Goal: Transaction & Acquisition: Purchase product/service

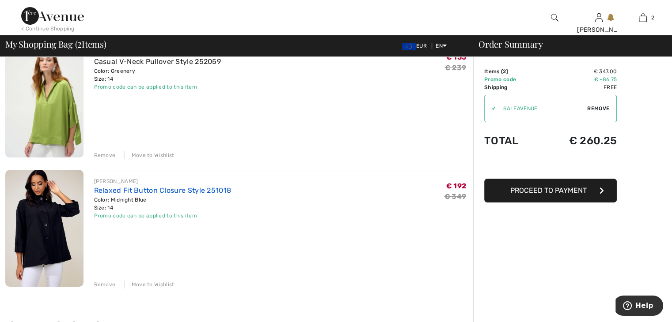
click at [166, 191] on link "Relaxed Fit Button Closure Style 251018" at bounding box center [162, 190] width 137 height 8
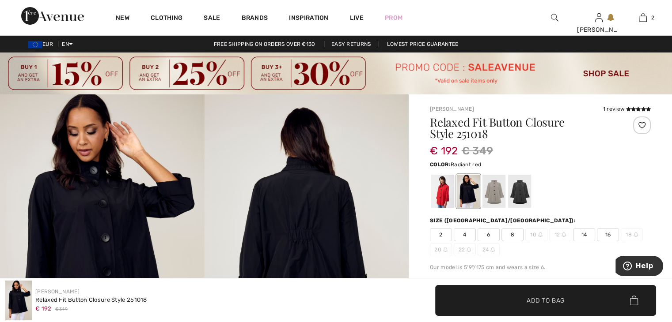
click at [441, 198] on div at bounding box center [442, 191] width 23 height 33
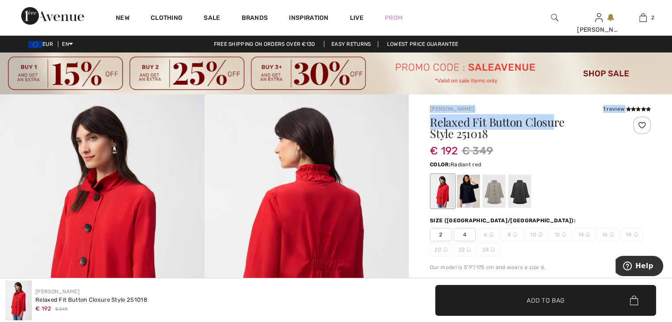
drag, startPoint x: 428, startPoint y: 108, endPoint x: 565, endPoint y: 121, distance: 137.6
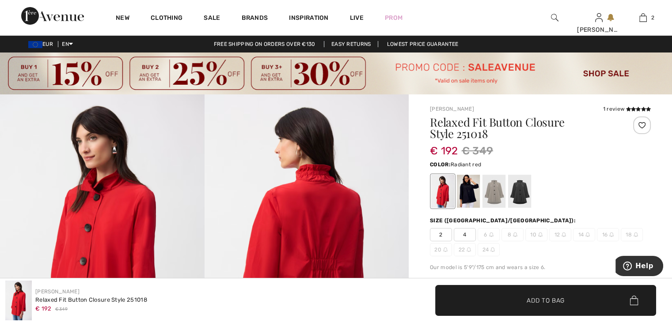
drag, startPoint x: 555, startPoint y: 140, endPoint x: 559, endPoint y: 136, distance: 5.3
click at [555, 140] on div "Relaxed Fit Button Closure Style 251018" at bounding box center [522, 130] width 184 height 27
drag, startPoint x: 498, startPoint y: 140, endPoint x: 455, endPoint y: 132, distance: 43.6
click at [522, 133] on h1 "Relaxed Fit Button Closure Style 251018" at bounding box center [522, 128] width 184 height 23
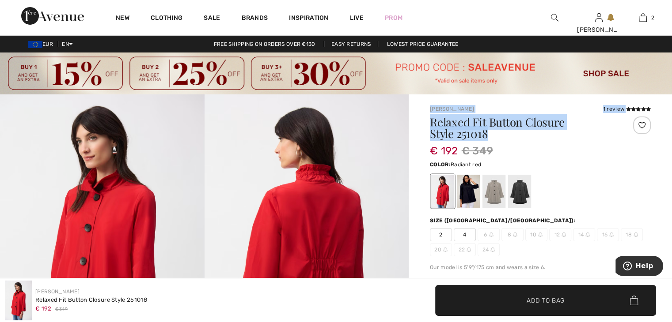
drag, startPoint x: 499, startPoint y: 134, endPoint x: 426, endPoint y: 110, distance: 76.4
copy div "Joseph Ribkoff 1 review 1 review Relaxed Fit Button Closure Style 251018"
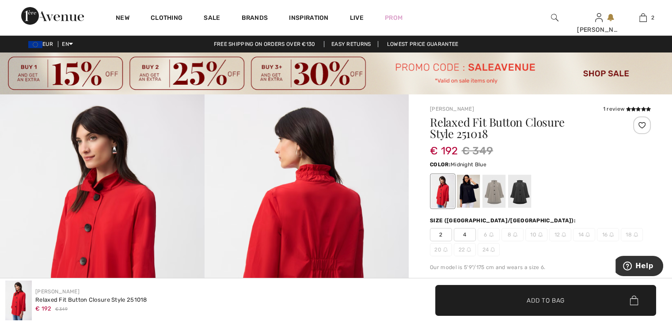
click at [469, 189] on div at bounding box center [468, 191] width 23 height 33
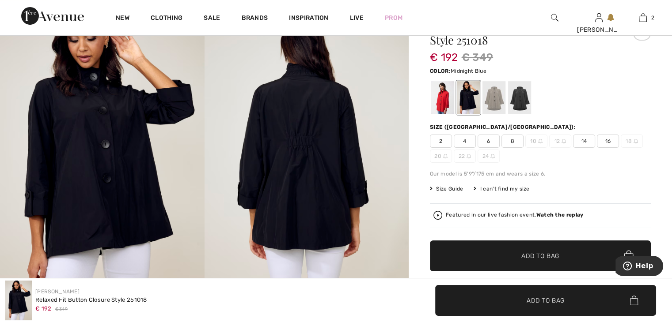
scroll to position [88, 0]
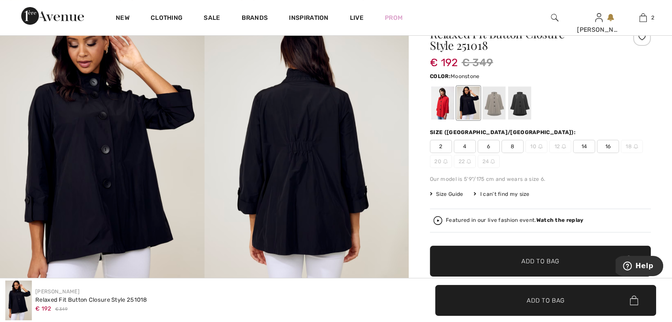
click at [493, 100] on div at bounding box center [493, 103] width 23 height 33
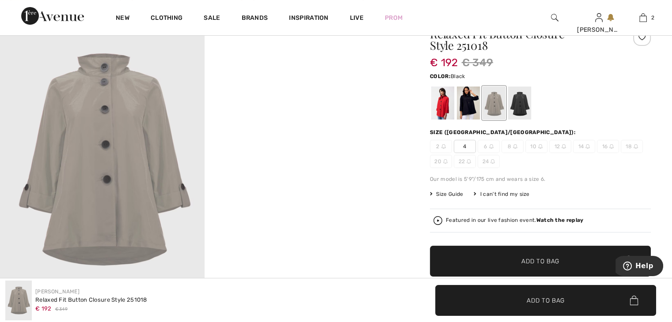
click at [522, 108] on div at bounding box center [519, 103] width 23 height 33
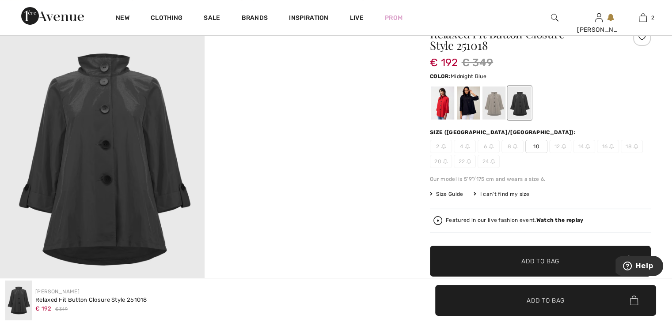
click at [473, 109] on div at bounding box center [468, 103] width 23 height 33
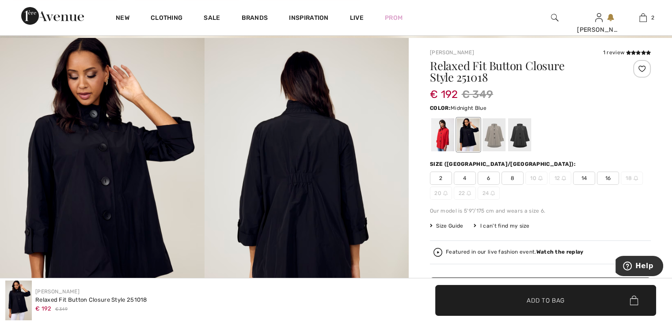
scroll to position [0, 0]
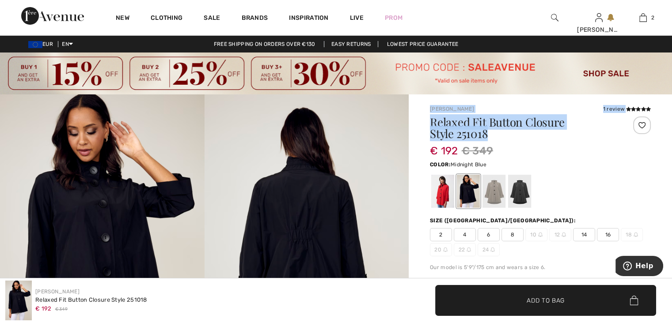
drag, startPoint x: 429, startPoint y: 109, endPoint x: 491, endPoint y: 133, distance: 66.7
copy div "Joseph Ribkoff 1 review 1 review Relaxed Fit Button Closure Style 251018"
click at [636, 107] on icon at bounding box center [638, 109] width 5 height 4
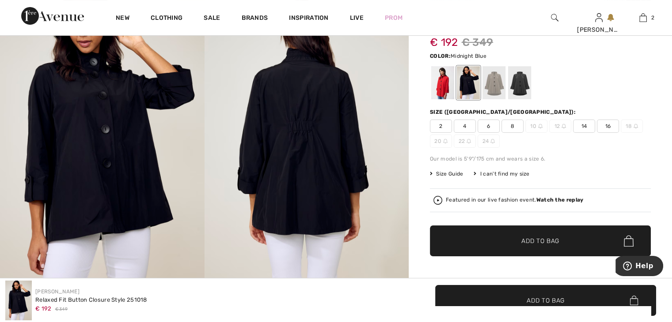
scroll to position [106, 0]
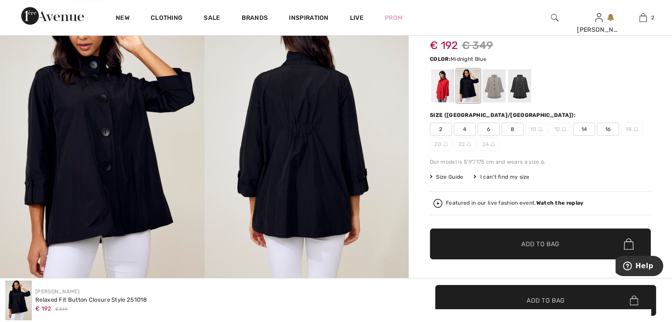
click at [554, 201] on strong "Watch the replay" at bounding box center [559, 203] width 47 height 6
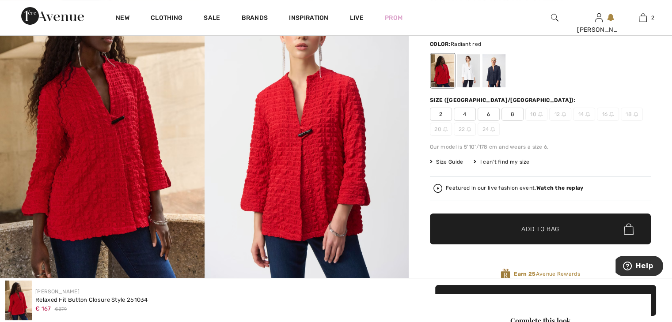
scroll to position [133, 0]
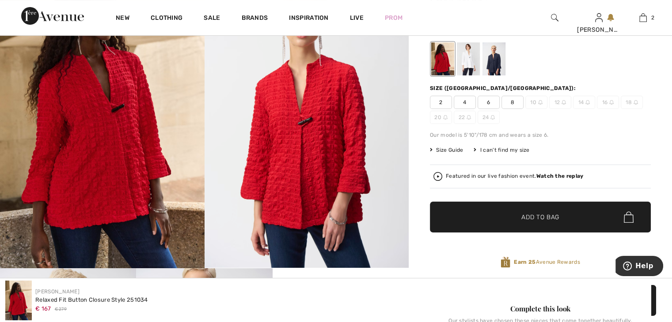
click at [467, 64] on div at bounding box center [468, 58] width 23 height 33
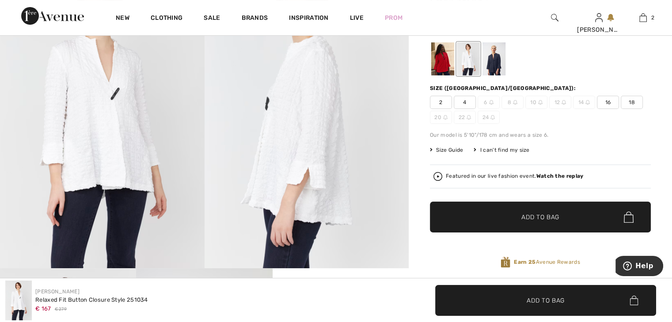
click at [496, 61] on div at bounding box center [493, 58] width 23 height 33
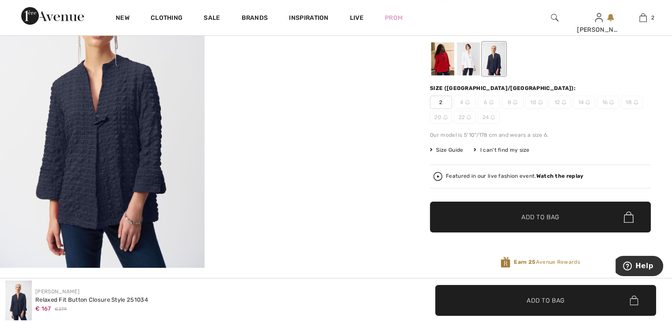
click at [440, 66] on div at bounding box center [442, 58] width 23 height 33
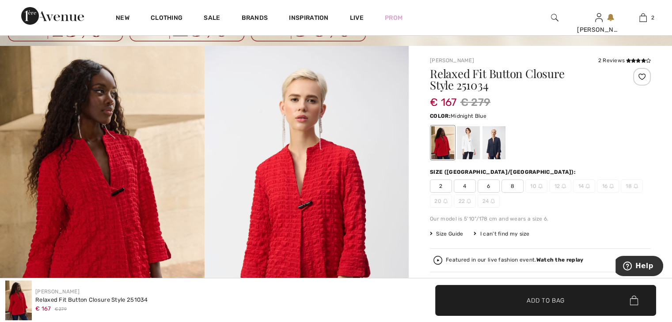
scroll to position [44, 0]
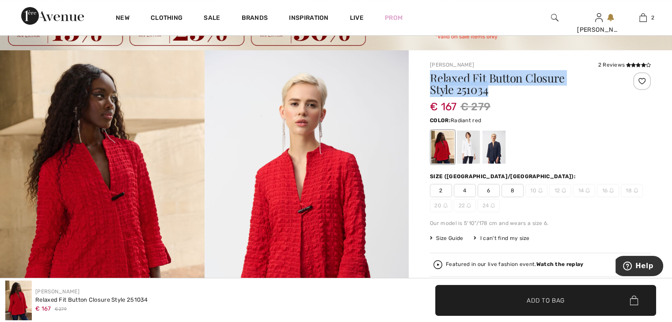
drag, startPoint x: 428, startPoint y: 72, endPoint x: 512, endPoint y: 92, distance: 87.2
copy h1 "Relaxed Fit Button Closure Style 251034"
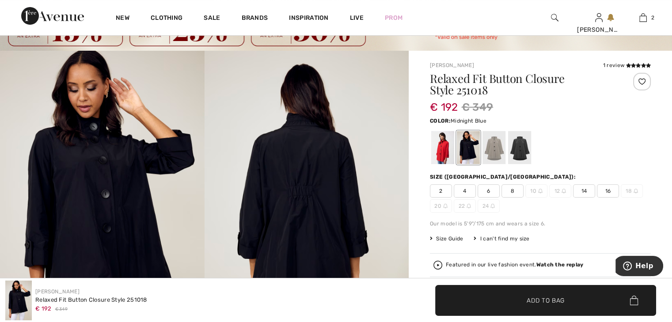
scroll to position [88, 0]
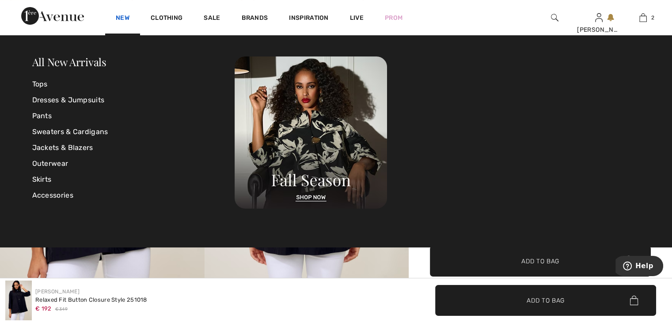
click at [121, 18] on link "New" at bounding box center [123, 18] width 14 height 9
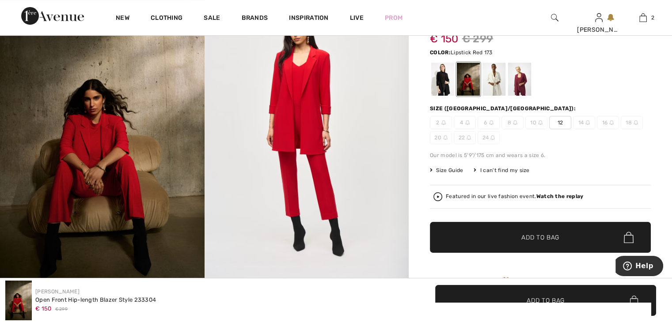
scroll to position [44, 0]
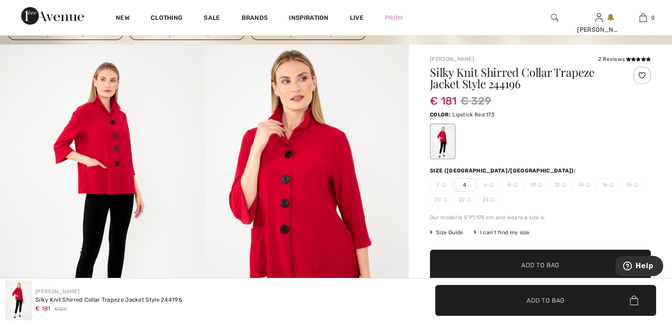
scroll to position [88, 0]
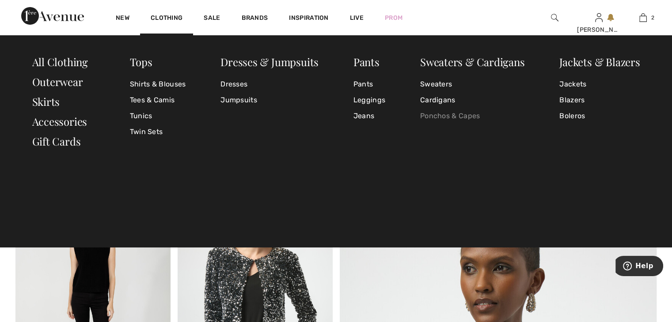
click at [449, 116] on link "Ponchos & Capes" at bounding box center [472, 116] width 105 height 16
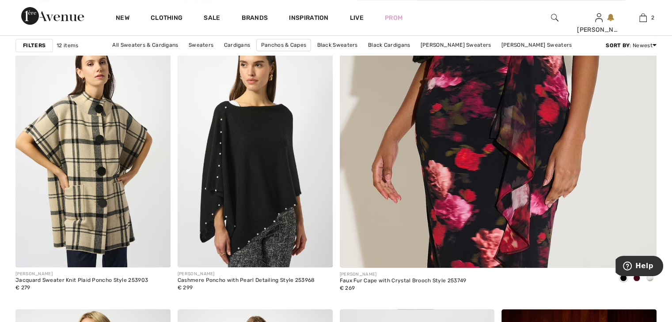
scroll to position [398, 0]
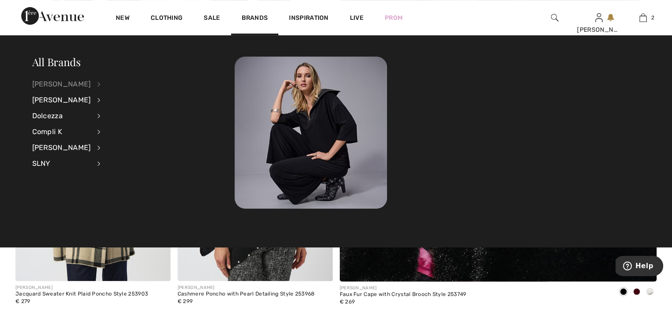
click at [64, 82] on div "[PERSON_NAME]" at bounding box center [61, 84] width 59 height 16
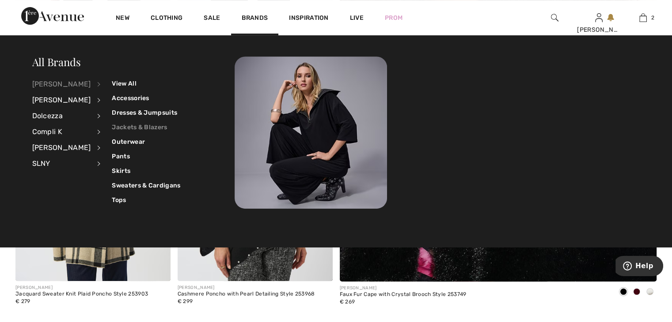
click at [143, 129] on link "Jackets & Blazers" at bounding box center [146, 127] width 68 height 15
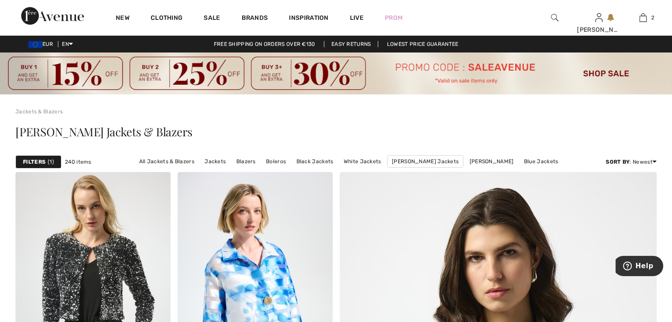
click at [30, 161] on strong "Filters" at bounding box center [34, 162] width 23 height 8
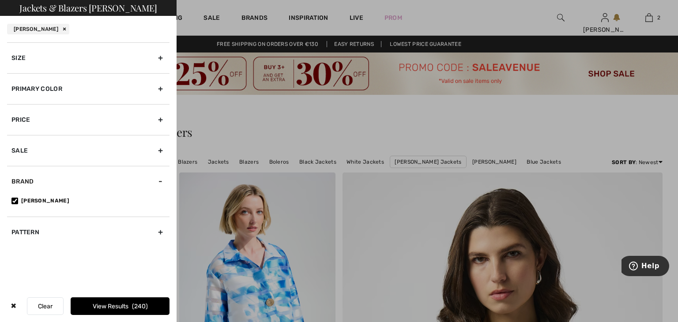
click at [161, 90] on div "Primary Color" at bounding box center [88, 88] width 163 height 31
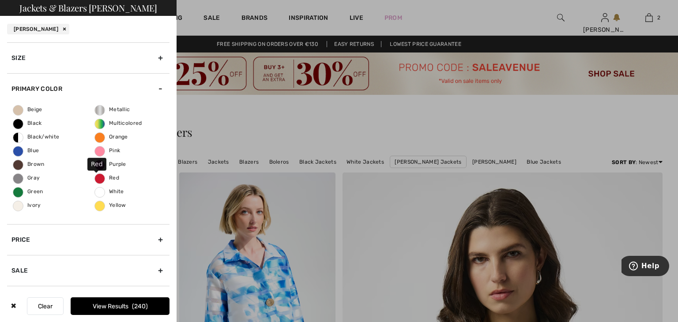
click at [95, 175] on span "Red" at bounding box center [107, 178] width 24 height 6
click at [0, 0] on input "Red" at bounding box center [0, 0] width 0 height 0
click at [104, 306] on button "View Results 21" at bounding box center [120, 307] width 99 height 18
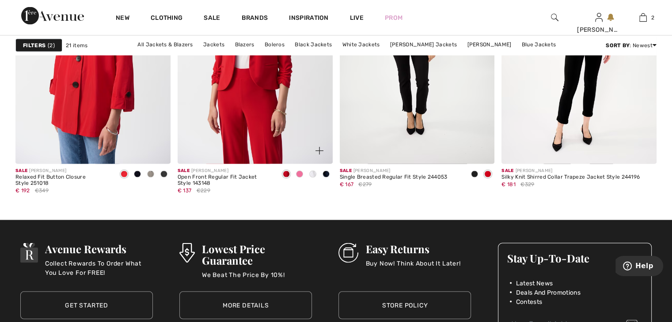
scroll to position [1678, 0]
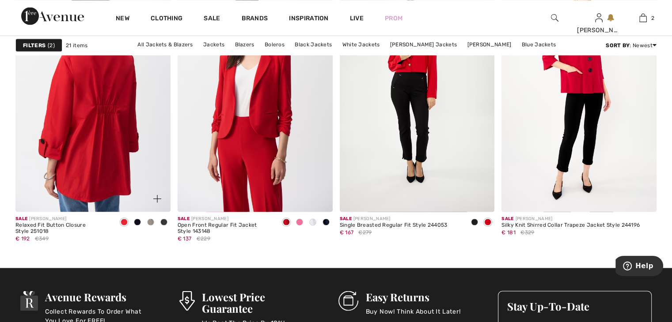
click at [118, 108] on img at bounding box center [92, 96] width 155 height 232
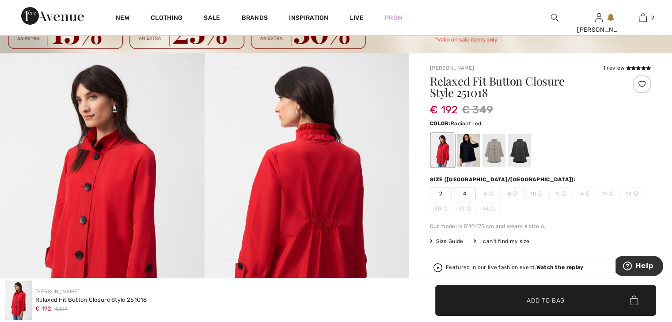
scroll to position [88, 0]
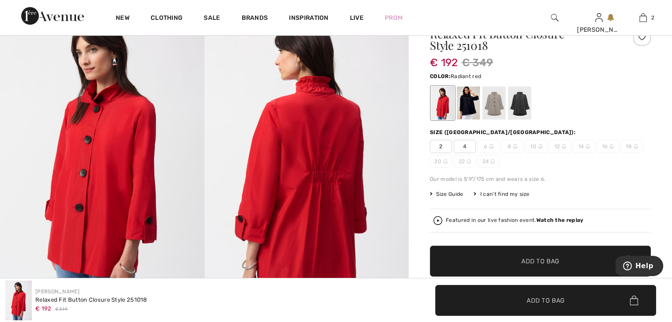
click at [500, 119] on div at bounding box center [493, 103] width 23 height 33
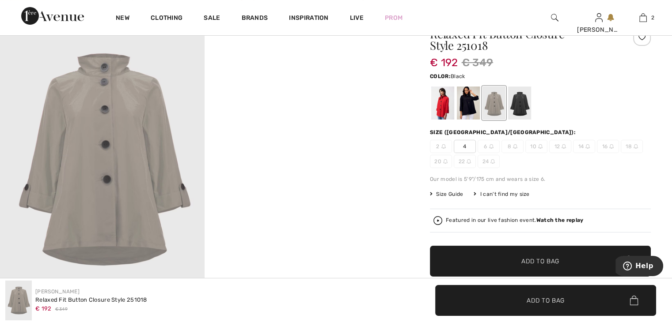
click at [512, 108] on div at bounding box center [519, 103] width 23 height 33
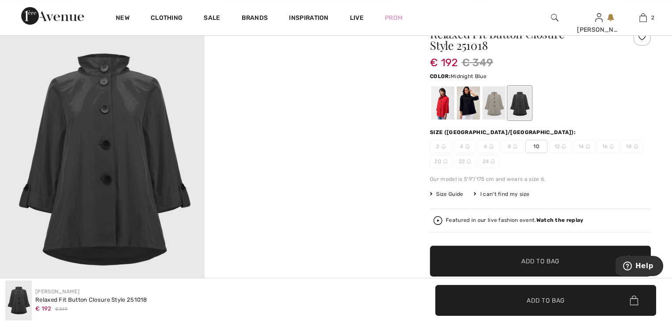
click at [466, 112] on div at bounding box center [468, 103] width 23 height 33
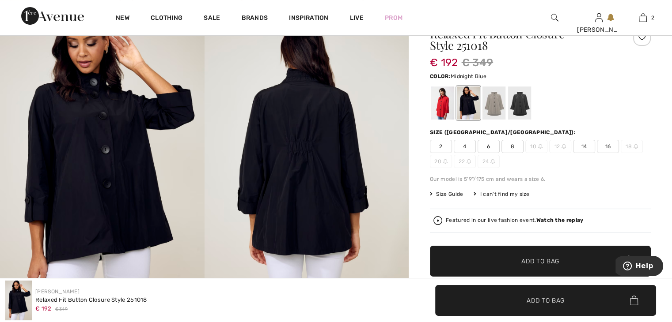
click at [314, 142] on img at bounding box center [306, 159] width 204 height 307
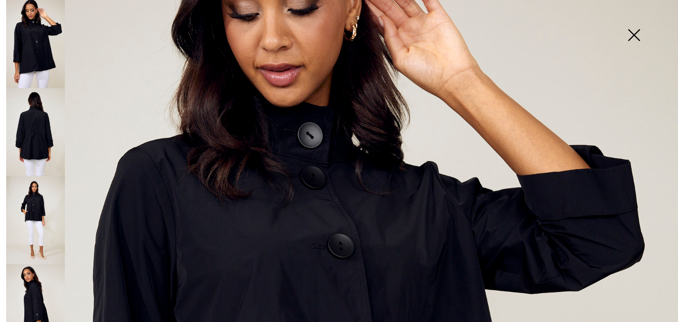
scroll to position [67, 0]
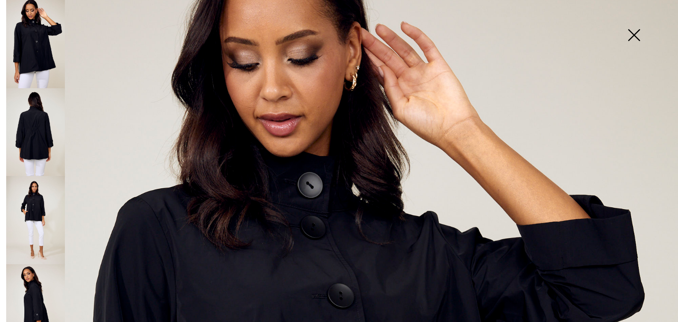
click at [40, 198] on img at bounding box center [35, 220] width 59 height 88
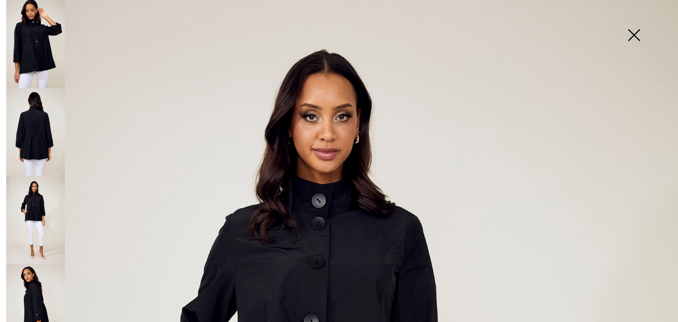
scroll to position [0, 0]
